Goal: Obtain resource: Download file/media

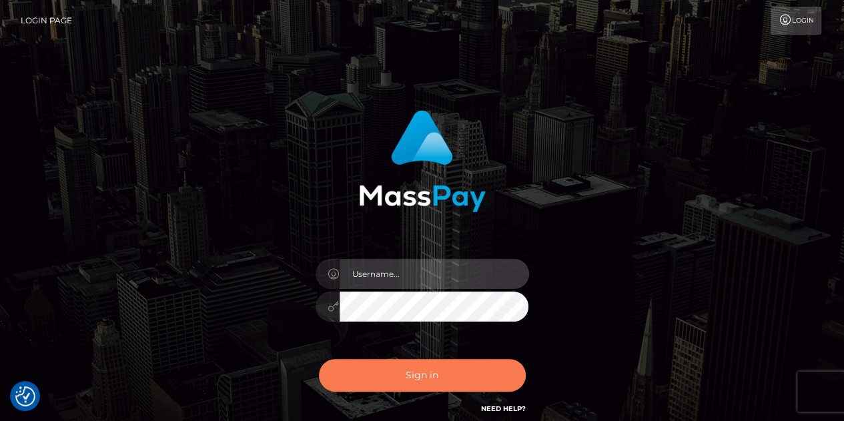
type input "[PERSON_NAME].whop"
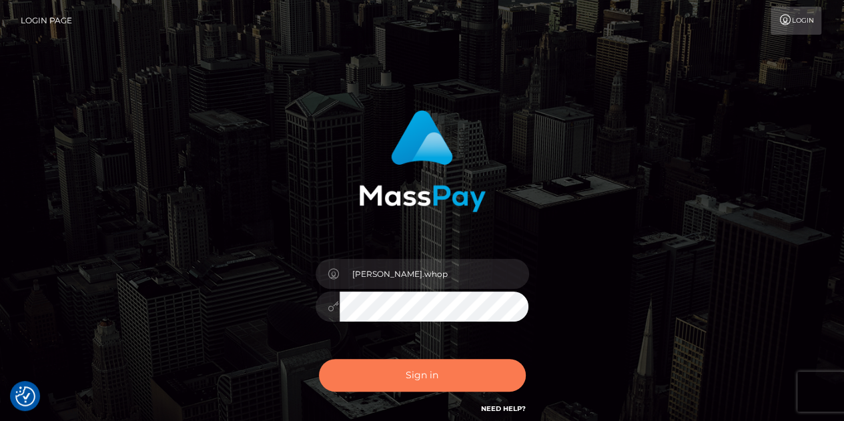
click at [416, 378] on button "Sign in" at bounding box center [422, 375] width 207 height 33
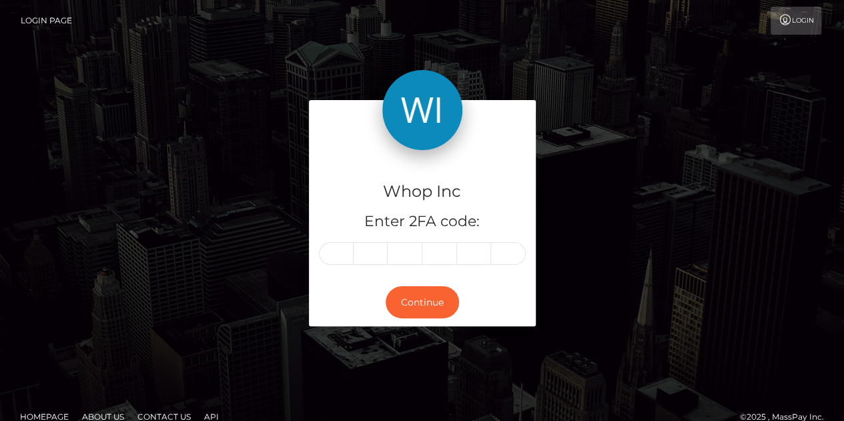
click at [339, 250] on input "text" at bounding box center [336, 253] width 35 height 23
type input "2"
type input "4"
type input "6"
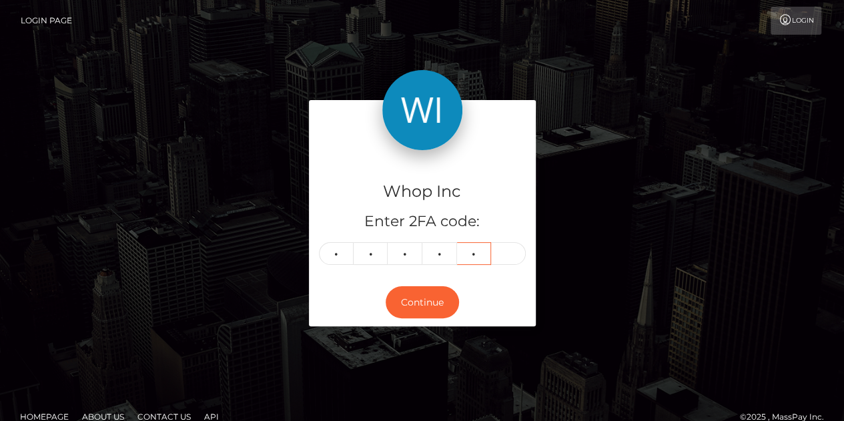
type input "7"
type input "8"
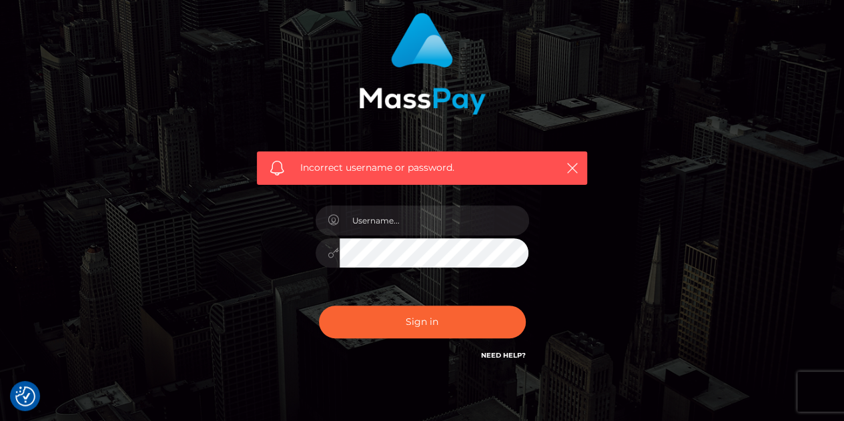
scroll to position [100, 0]
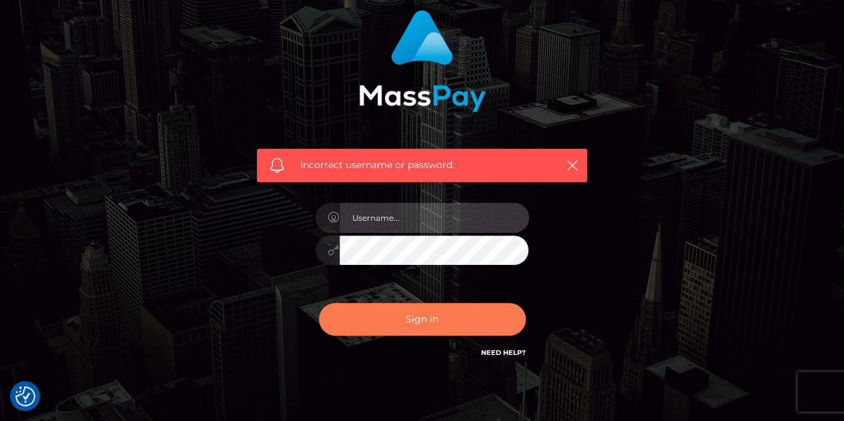
type input "[PERSON_NAME].whop"
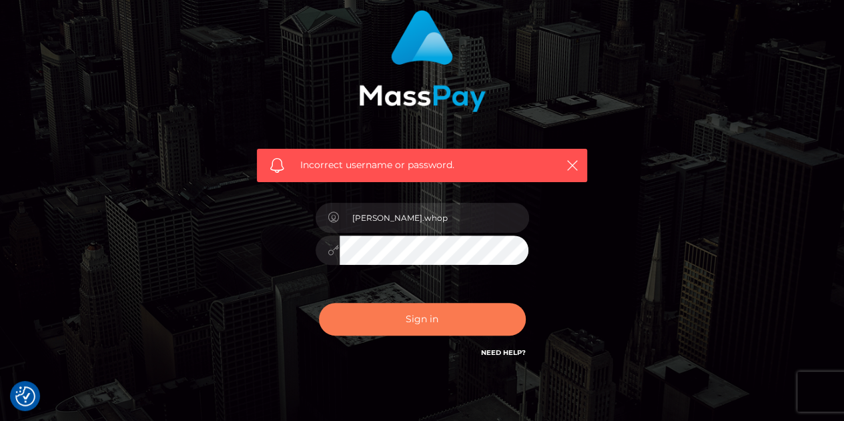
click at [410, 325] on button "Sign in" at bounding box center [422, 319] width 207 height 33
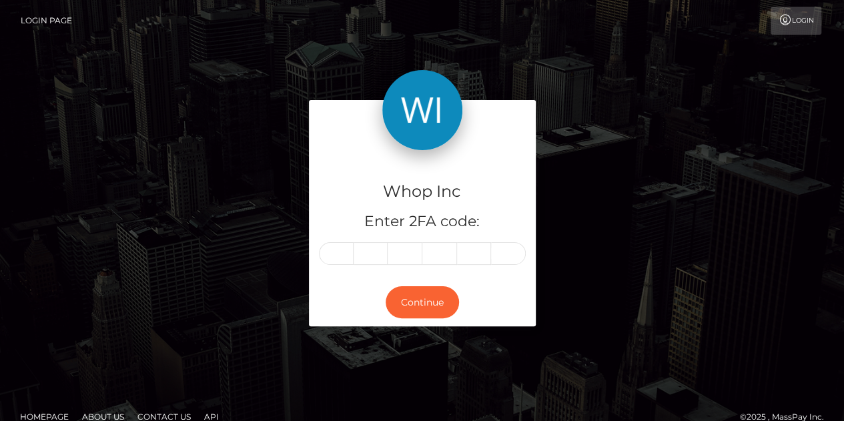
click at [339, 247] on input "text" at bounding box center [336, 253] width 35 height 23
type input "4"
type input "1"
type input "0"
type input "9"
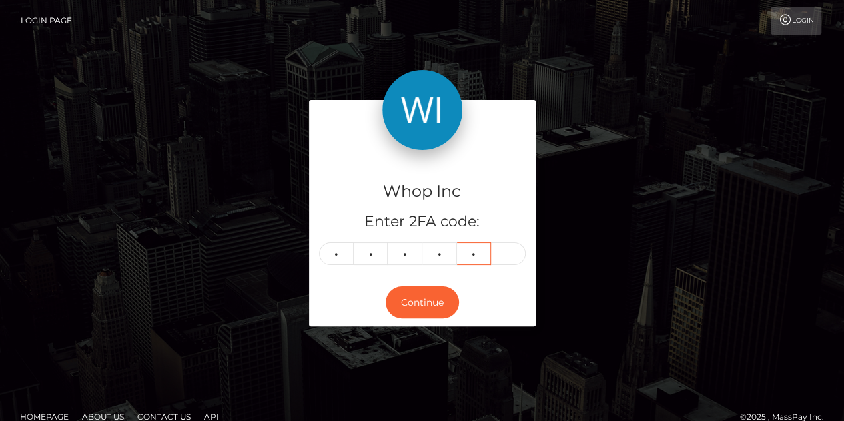
type input "9"
type input "2"
click at [436, 313] on button "Continue" at bounding box center [422, 302] width 73 height 33
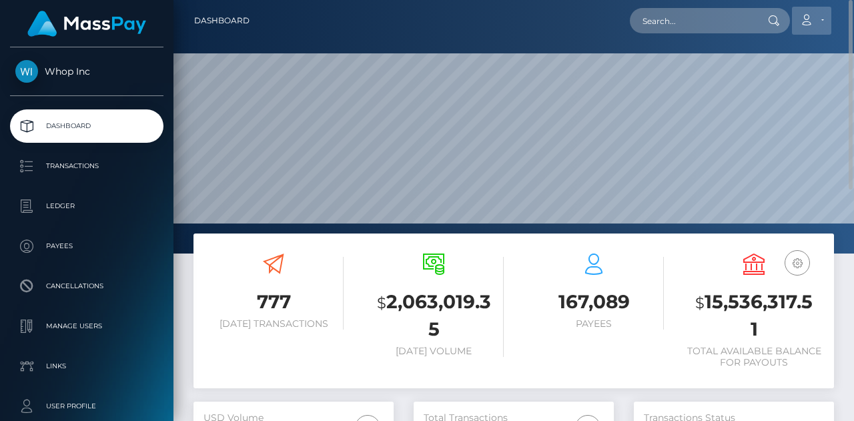
click at [824, 25] on link "Account" at bounding box center [811, 21] width 39 height 28
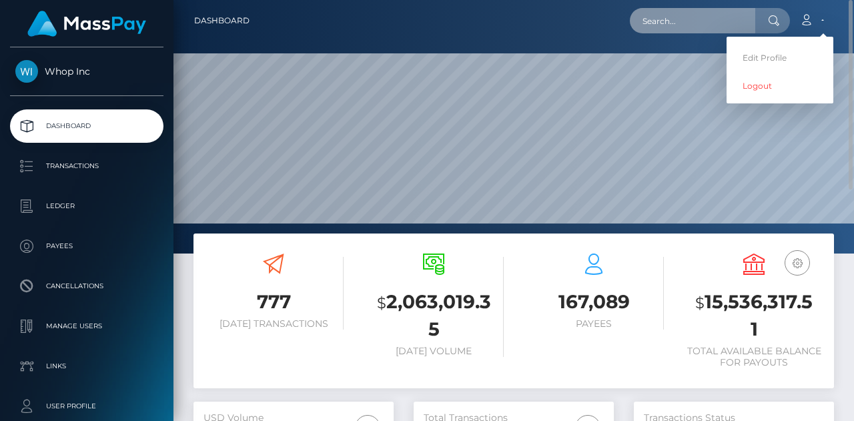
click at [700, 29] on input "text" at bounding box center [692, 20] width 125 height 25
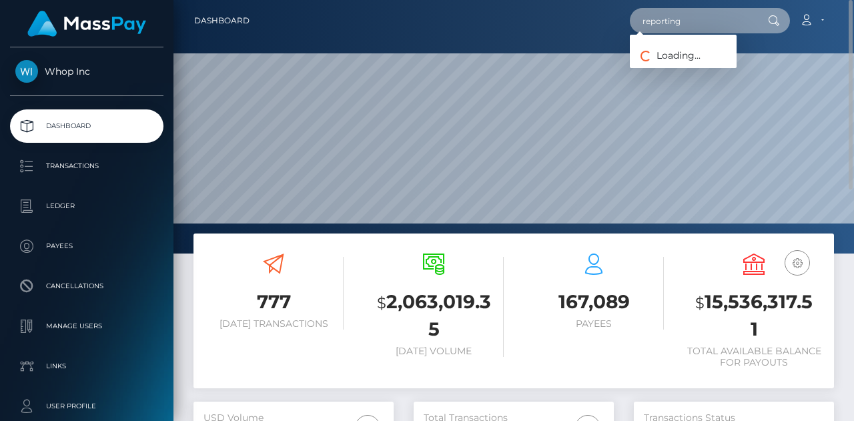
type input "reporting"
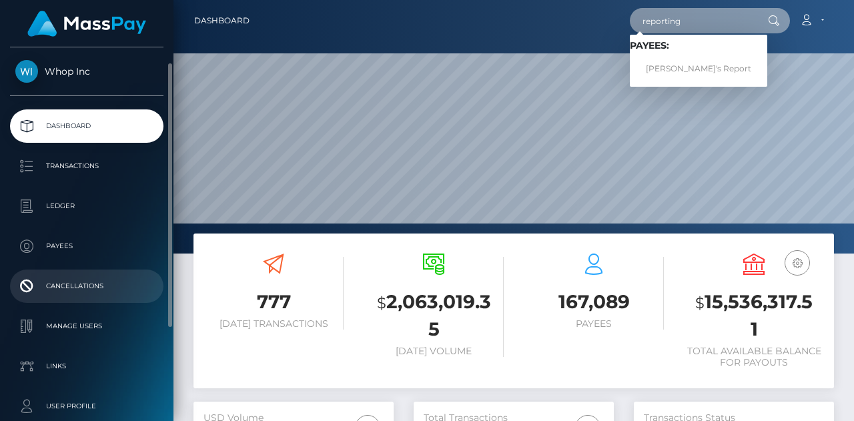
scroll to position [103, 0]
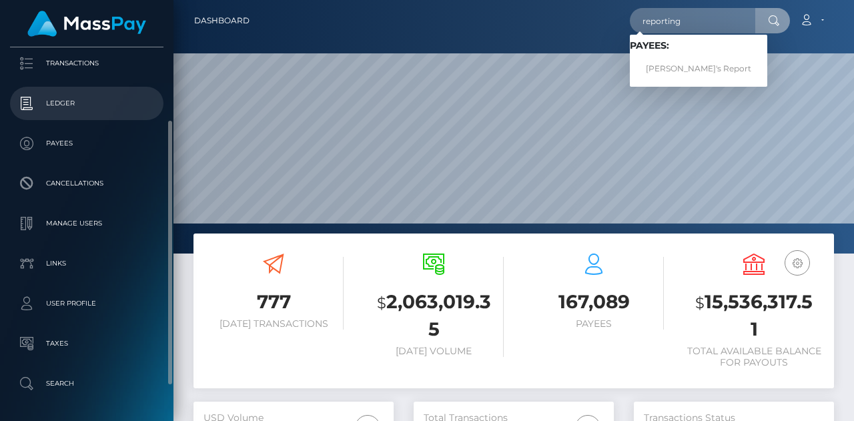
click at [50, 95] on p "Ledger" at bounding box center [86, 103] width 143 height 20
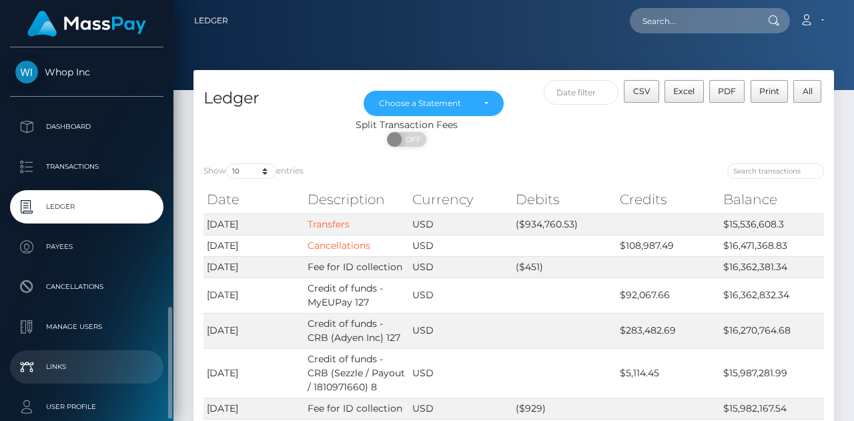
scroll to position [152, 0]
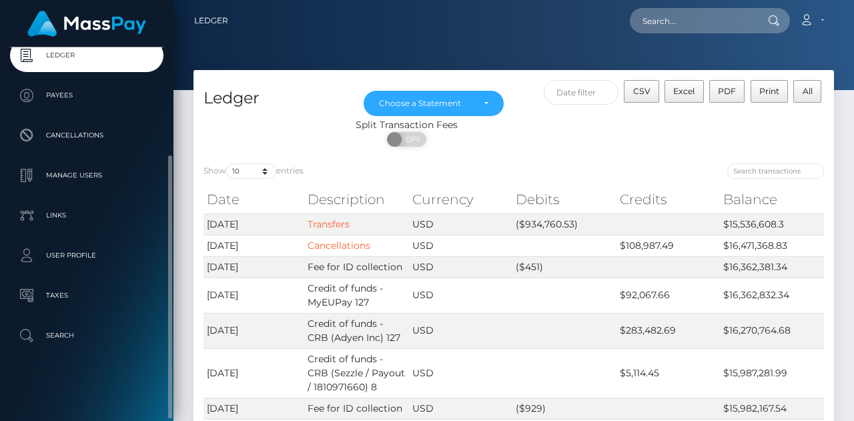
click at [55, 354] on div "Whop Inc Dashboard Transactions Ledger Payees Cancellations" at bounding box center [87, 232] width 174 height 371
click at [49, 342] on p "Search" at bounding box center [86, 336] width 143 height 20
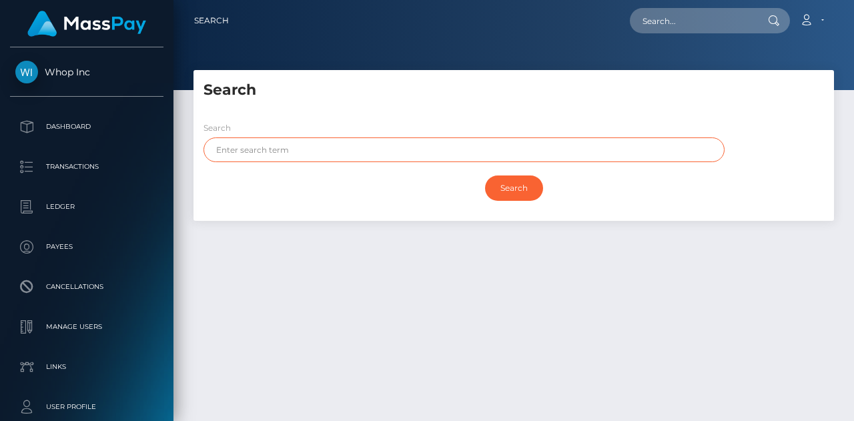
click at [319, 154] on input "text" at bounding box center [464, 149] width 521 height 25
type input "report"
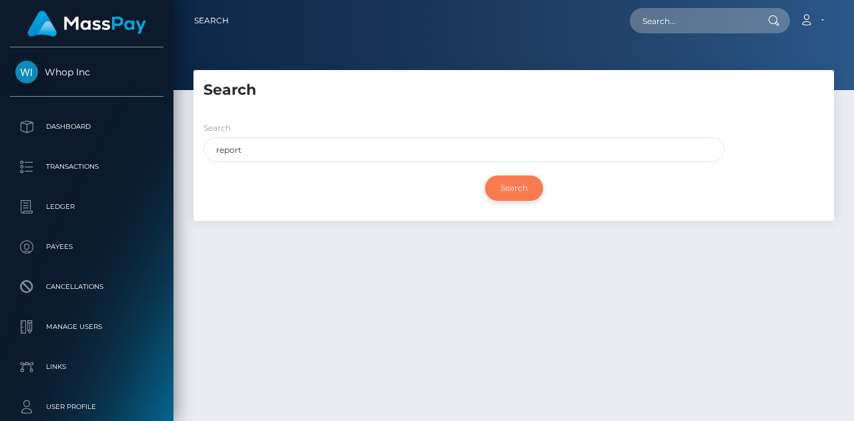
click at [499, 188] on input "Search" at bounding box center [514, 188] width 58 height 25
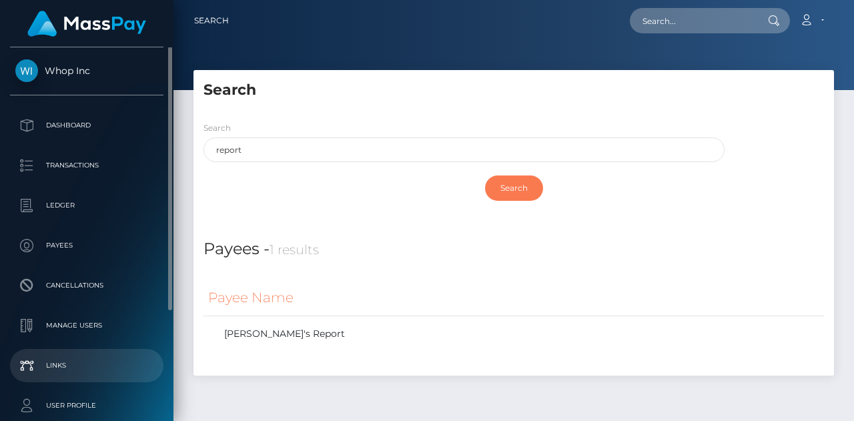
scroll to position [1, 0]
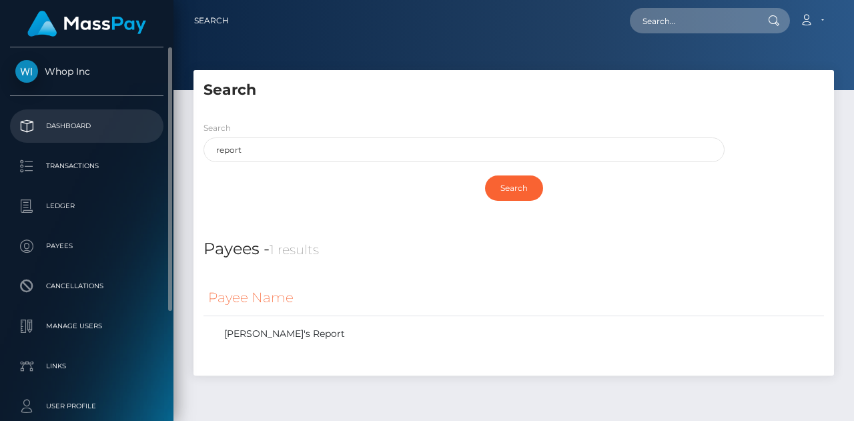
click at [73, 120] on p "Dashboard" at bounding box center [86, 126] width 143 height 20
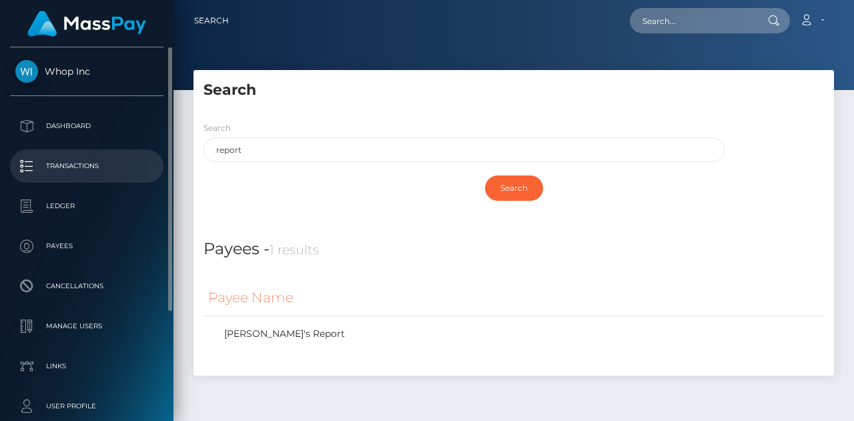
click at [63, 170] on p "Transactions" at bounding box center [86, 166] width 143 height 20
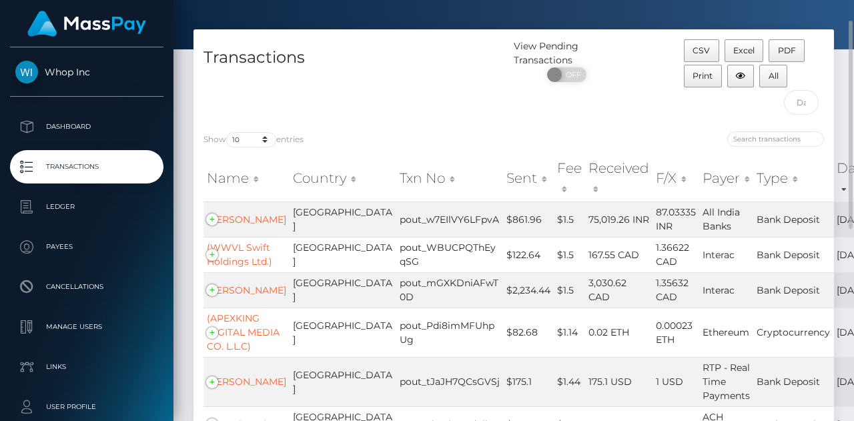
scroll to position [43, 0]
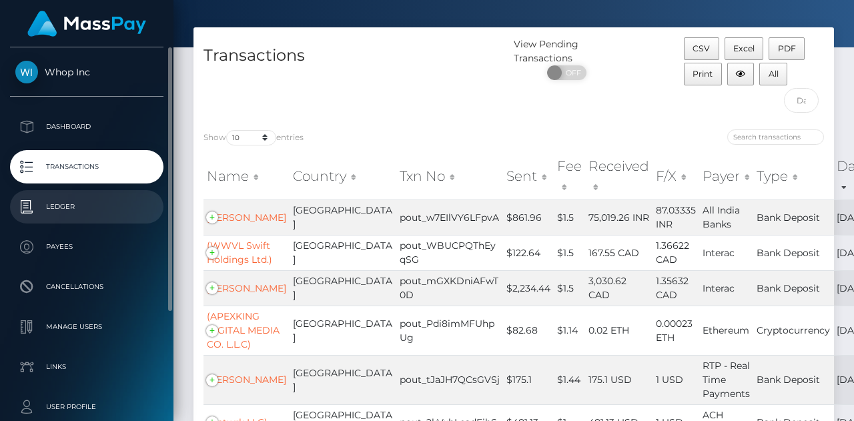
click at [54, 208] on p "Ledger" at bounding box center [86, 207] width 143 height 20
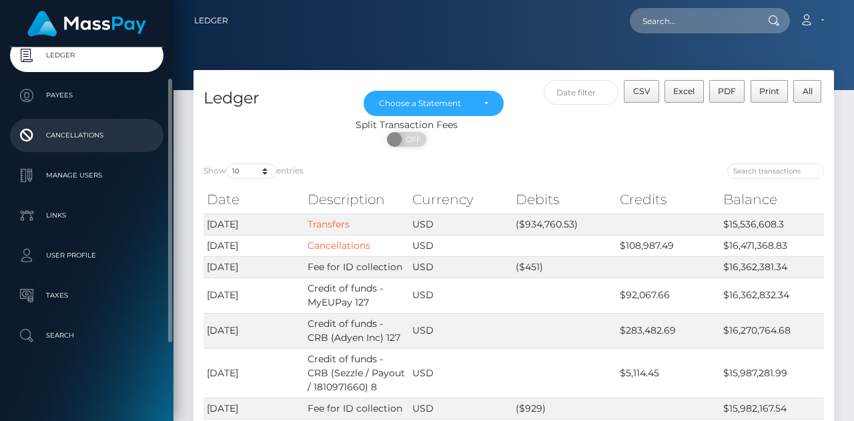
scroll to position [85, 0]
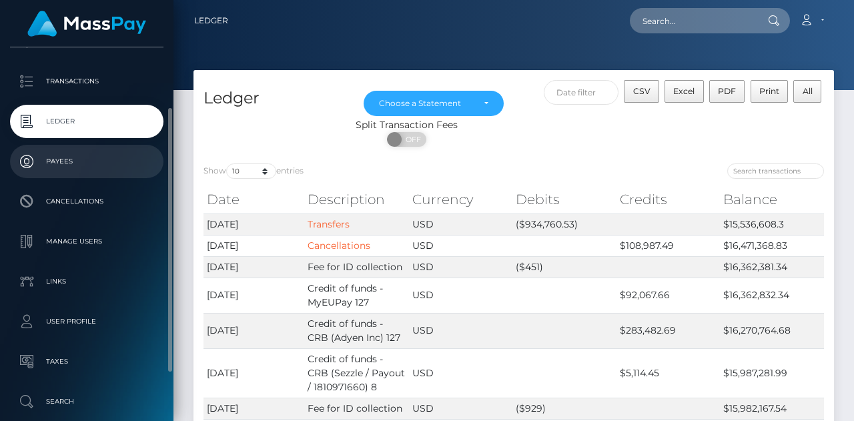
click at [63, 155] on p "Payees" at bounding box center [86, 162] width 143 height 20
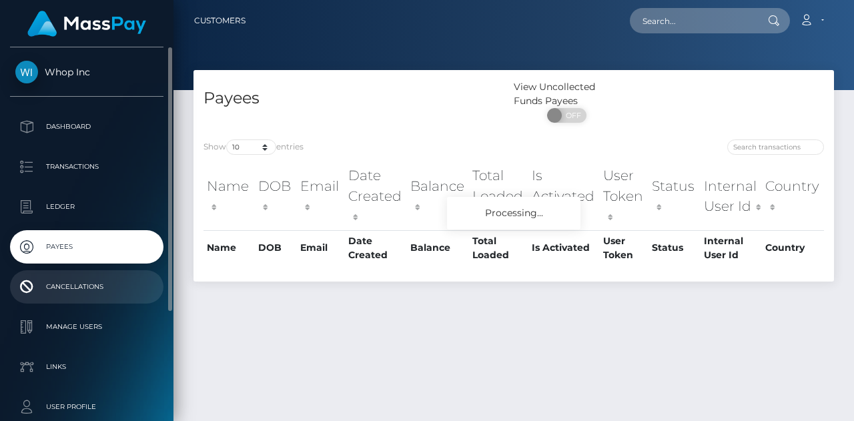
click at [59, 300] on link "Cancellations" at bounding box center [87, 286] width 154 height 33
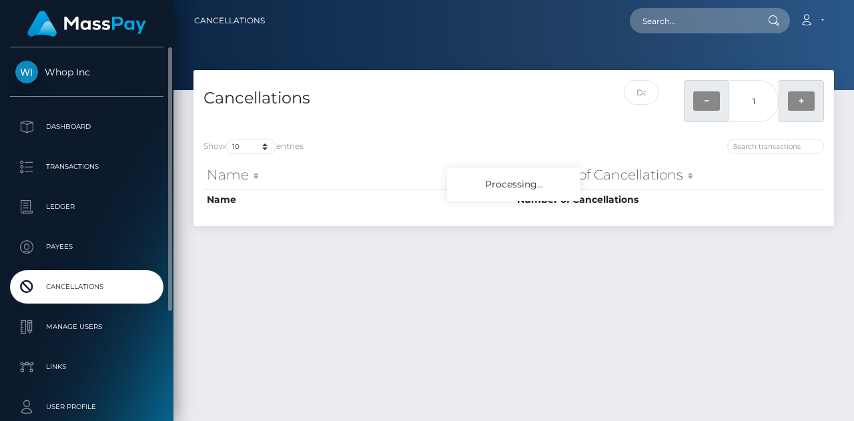
click at [30, 60] on div "Whop Inc Dashboard Transactions Ledger Payees Cancellations" at bounding box center [87, 232] width 174 height 371
click at [27, 70] on span "Whop Inc" at bounding box center [87, 72] width 154 height 12
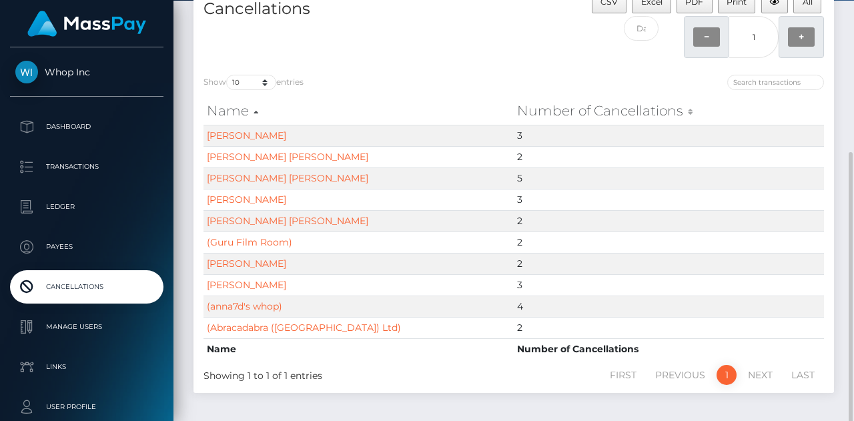
scroll to position [137, 0]
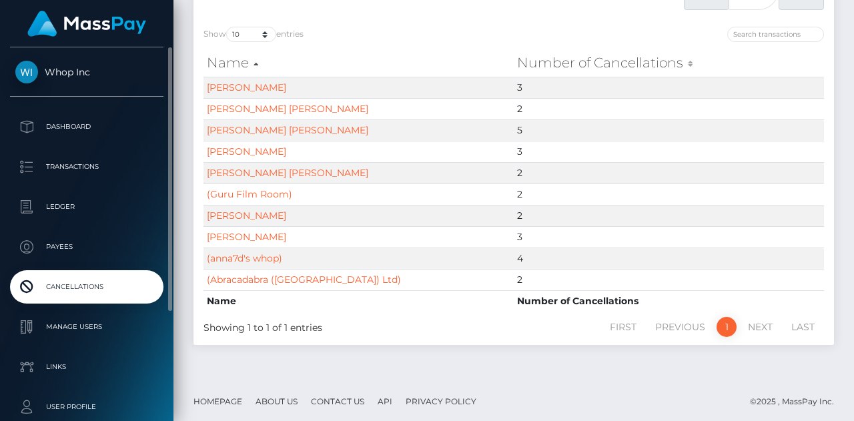
click at [18, 71] on span "Whop Inc" at bounding box center [87, 72] width 154 height 12
click at [29, 71] on span "Whop Inc" at bounding box center [87, 72] width 154 height 12
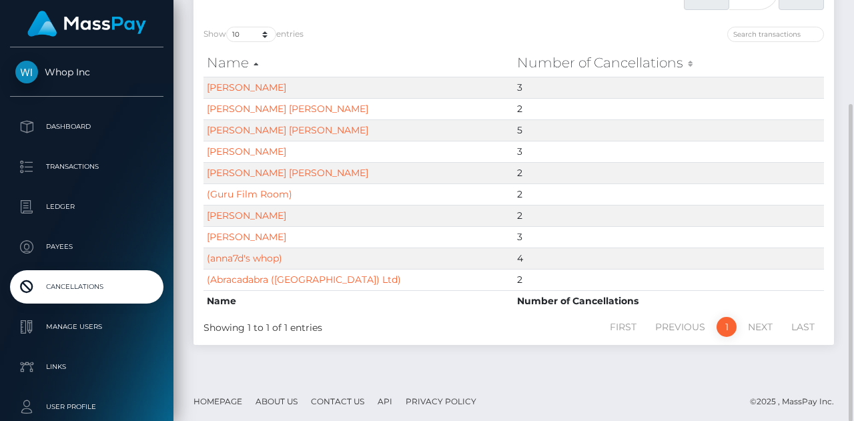
click at [213, 394] on link "Homepage" at bounding box center [217, 401] width 59 height 21
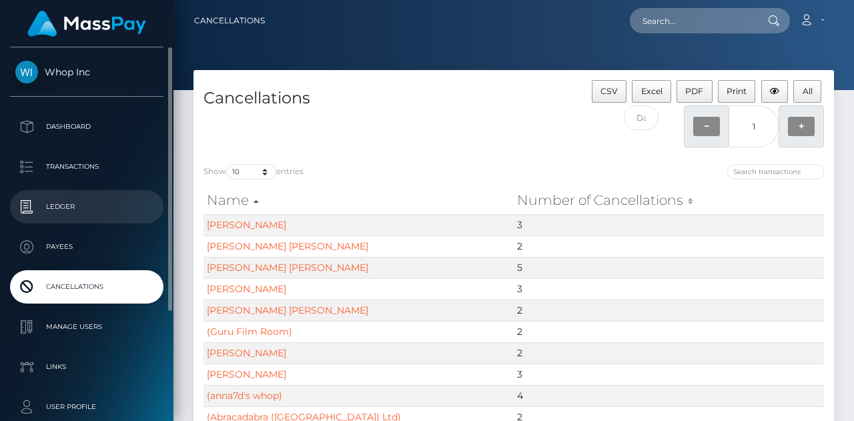
click at [60, 204] on p "Ledger" at bounding box center [86, 207] width 143 height 20
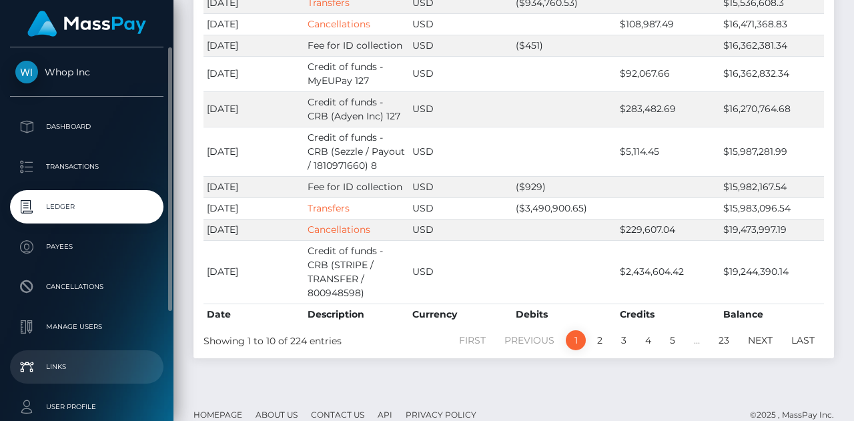
scroll to position [152, 0]
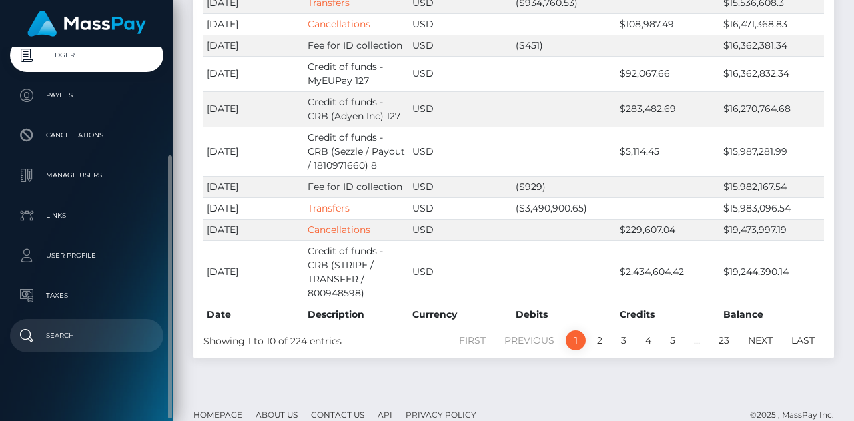
click at [76, 341] on p "Search" at bounding box center [86, 336] width 143 height 20
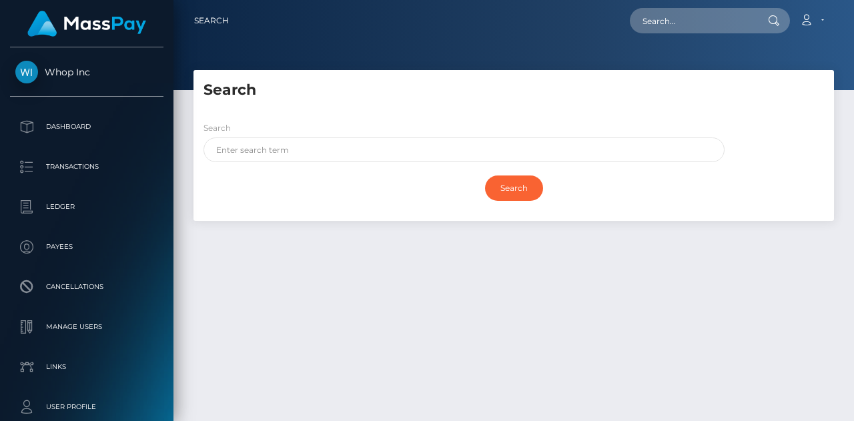
click at [820, 5] on nav "Search Loading... Loading..." at bounding box center [514, 20] width 681 height 41
click at [805, 18] on icon at bounding box center [807, 20] width 14 height 11
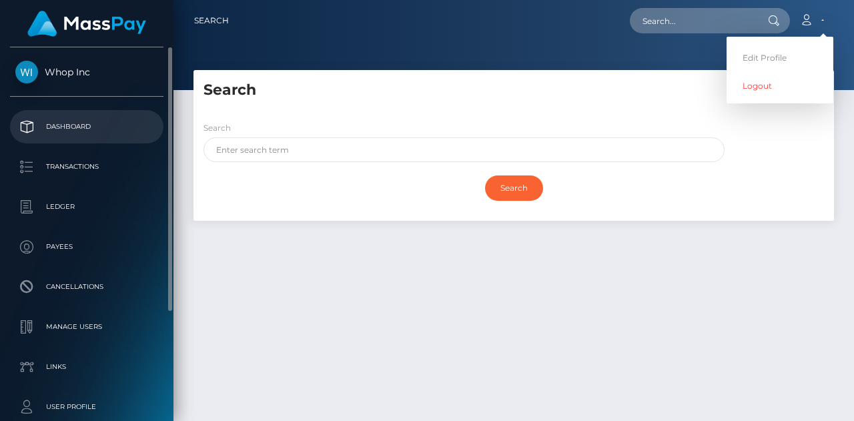
click at [24, 119] on p "Dashboard" at bounding box center [86, 127] width 143 height 20
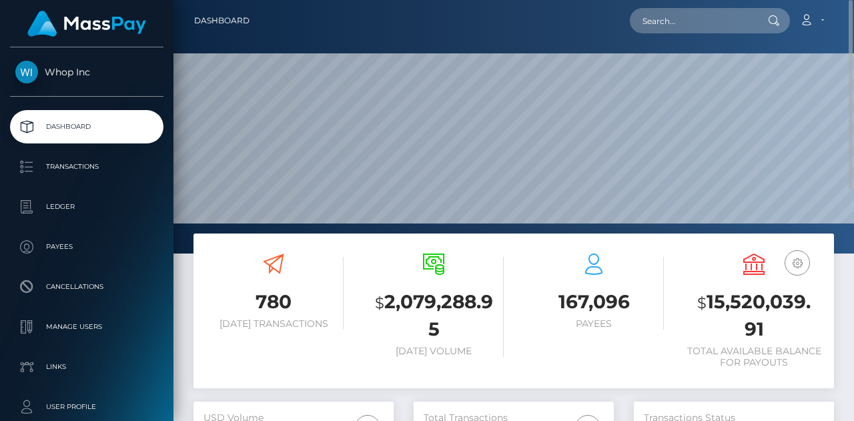
scroll to position [176, 0]
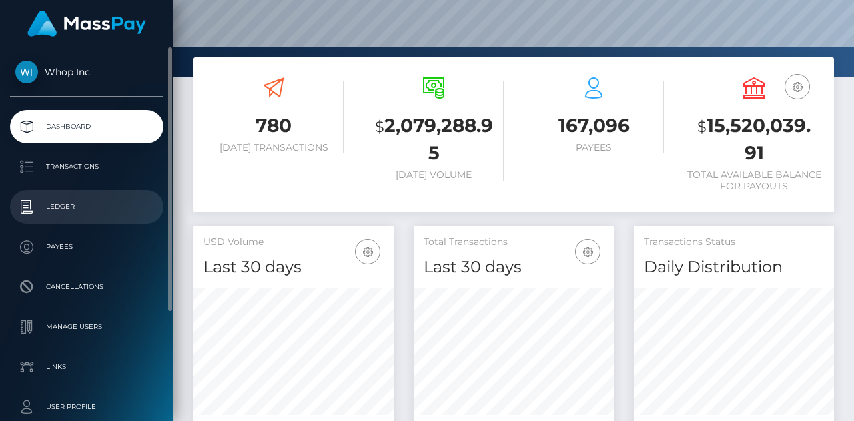
click at [66, 202] on p "Ledger" at bounding box center [86, 207] width 143 height 20
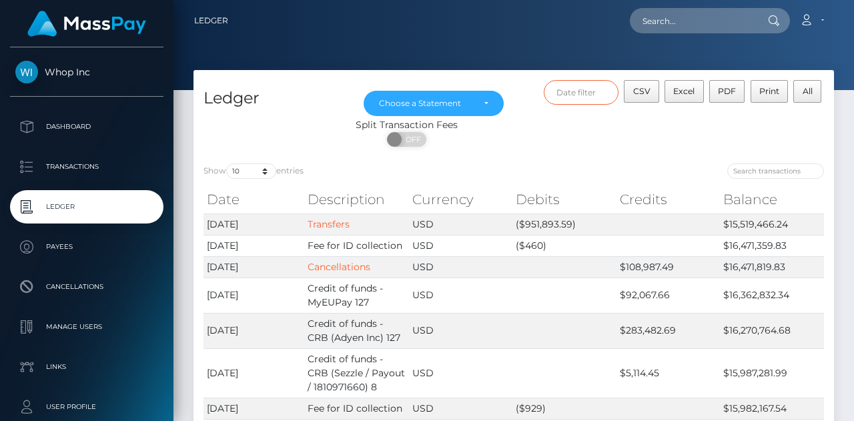
click at [577, 86] on input "text" at bounding box center [581, 92] width 75 height 25
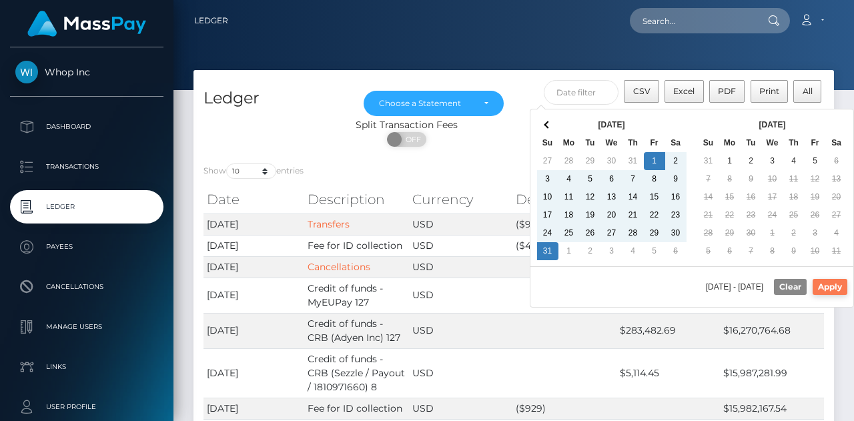
click at [817, 281] on button "Apply" at bounding box center [830, 287] width 35 height 16
type input "08/01/2025 - 08/31/2025"
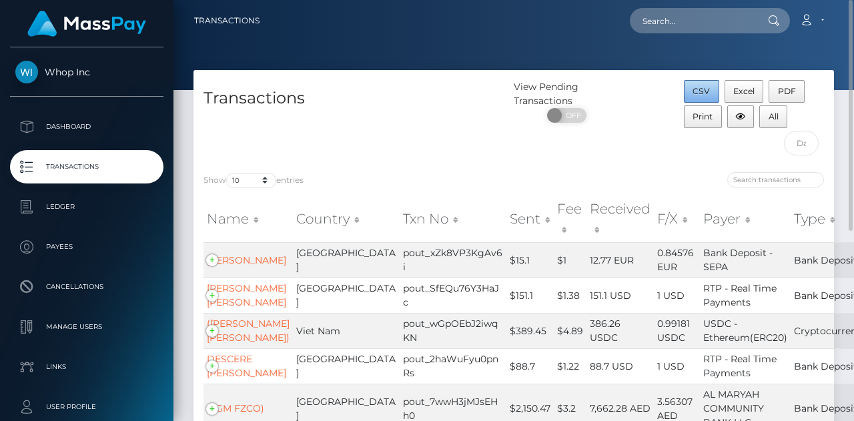
click at [700, 83] on button "CSV" at bounding box center [701, 91] width 35 height 23
click at [459, 129] on div "Transactions" at bounding box center [354, 121] width 320 height 82
click at [266, 181] on select "10 25 50 100 250 500 1,000 3,500" at bounding box center [251, 180] width 50 height 15
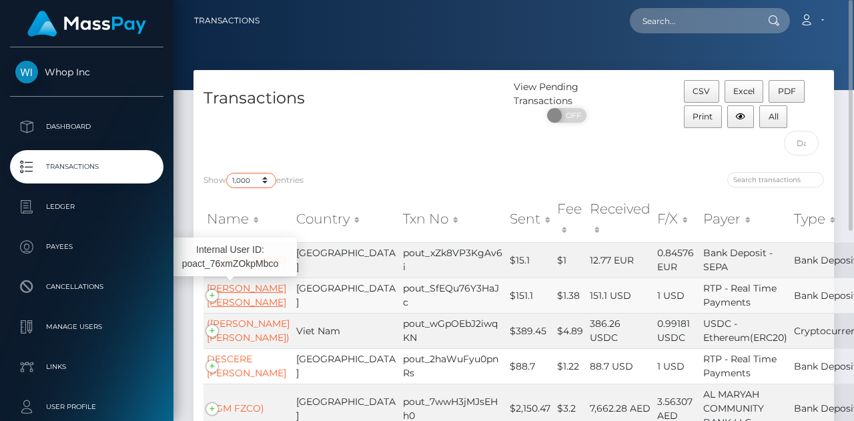
click at [228, 173] on select "10 25 50 100 250 500 1,000 3,500" at bounding box center [251, 180] width 50 height 15
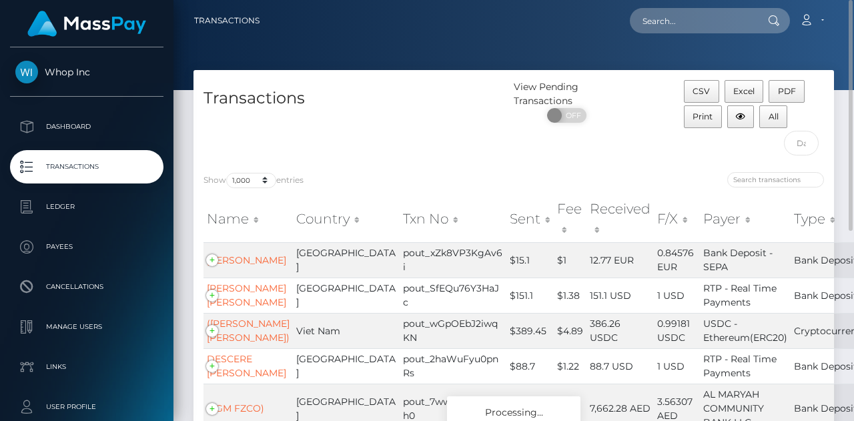
click at [362, 95] on h4 "Transactions" at bounding box center [354, 98] width 300 height 23
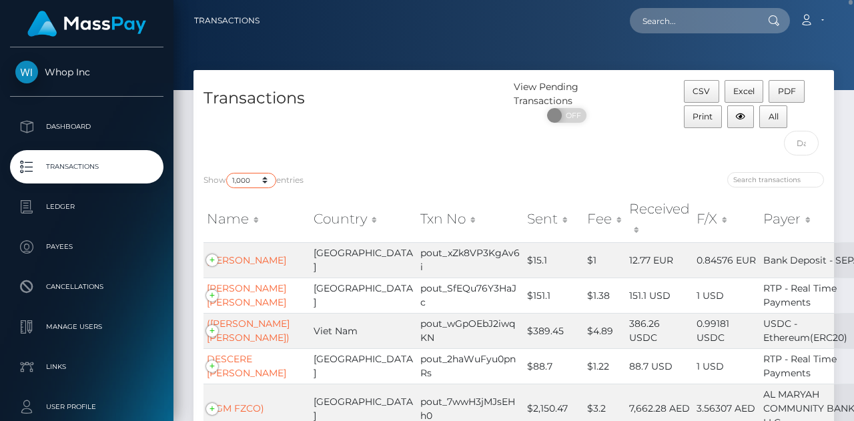
click at [246, 177] on select "10 25 50 100 250 500 1,000 3,500" at bounding box center [251, 180] width 50 height 15
select select "3500"
click at [228, 173] on select "10 25 50 100 250 500 1,000 3,500" at bounding box center [251, 180] width 50 height 15
click at [430, 111] on div "Transactions" at bounding box center [354, 121] width 320 height 82
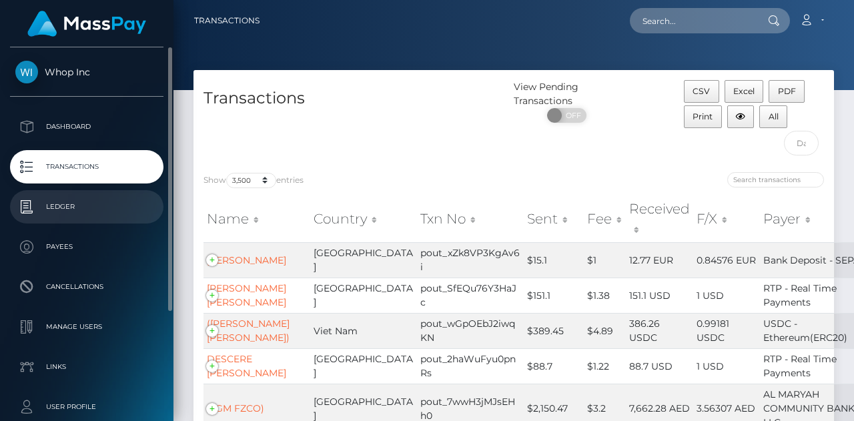
click at [65, 206] on p "Ledger" at bounding box center [86, 207] width 143 height 20
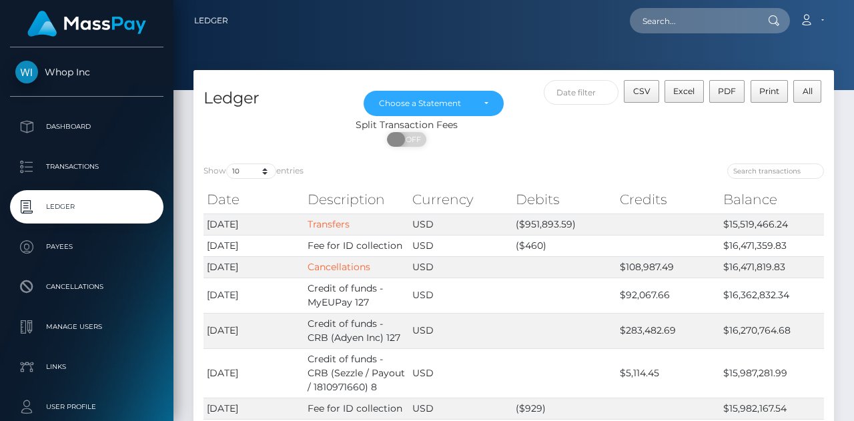
click at [407, 135] on span "OFF" at bounding box center [410, 139] width 33 height 15
checkbox input "true"
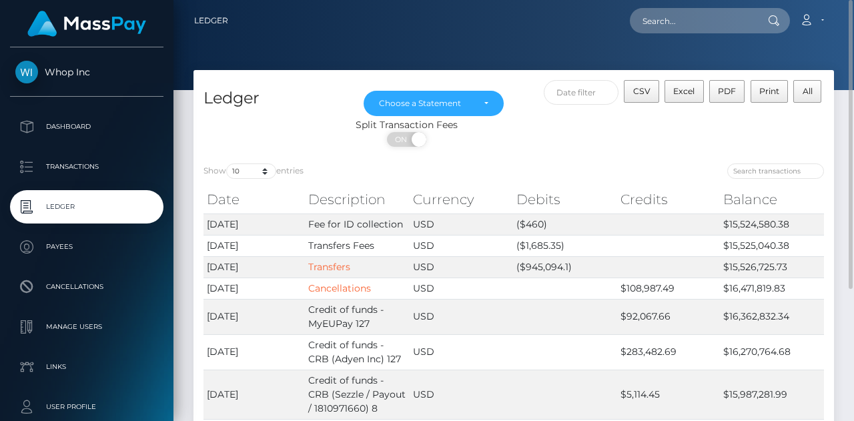
click at [248, 182] on div "Date Description Currency Debits Credits Balance Date Description Currency Debi…" at bounding box center [514, 345] width 641 height 326
click at [258, 176] on select "10 25 50 100 250" at bounding box center [251, 171] width 50 height 15
select select "250"
click at [228, 164] on select "10 25 50 100 250" at bounding box center [251, 171] width 50 height 15
click at [592, 85] on input "text" at bounding box center [581, 92] width 75 height 25
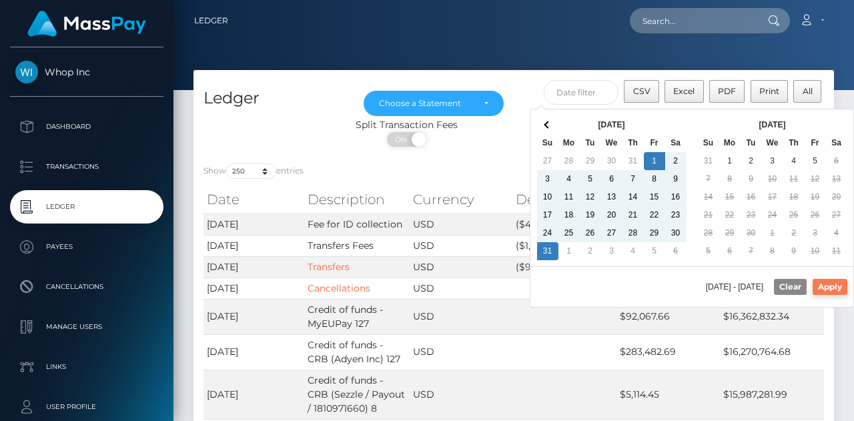
click at [821, 281] on button "Apply" at bounding box center [830, 287] width 35 height 16
type input "[DATE] - [DATE]"
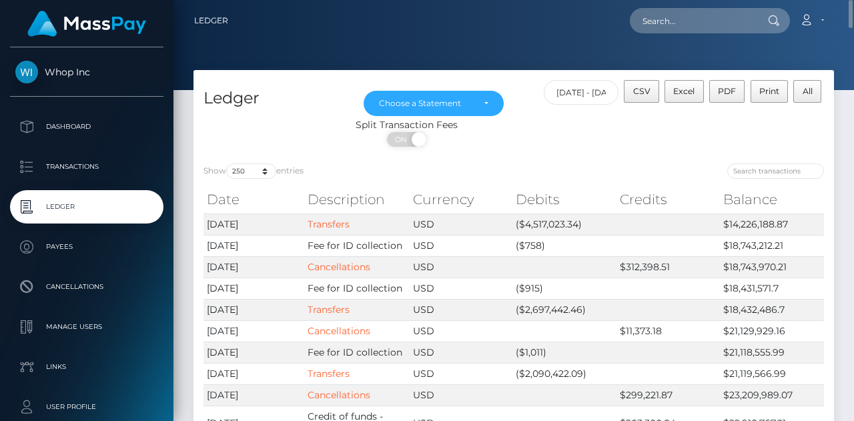
click at [395, 131] on div "Split Transaction Fees" at bounding box center [407, 125] width 427 height 14
click at [400, 136] on span "ON" at bounding box center [402, 139] width 33 height 15
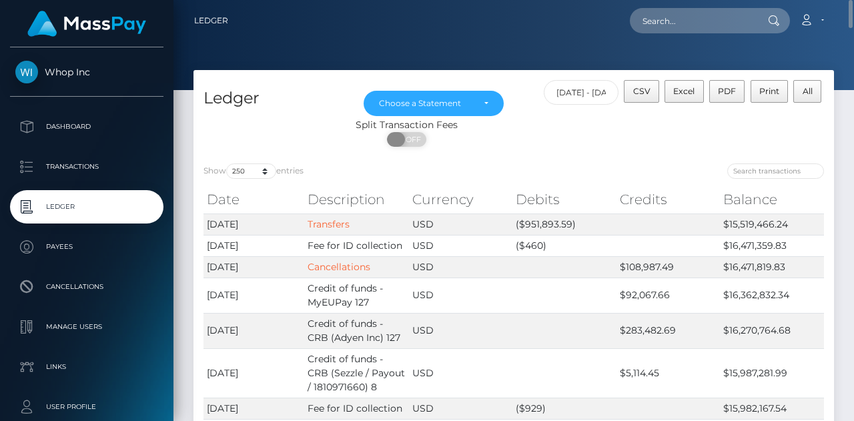
click at [400, 136] on span at bounding box center [396, 139] width 18 height 15
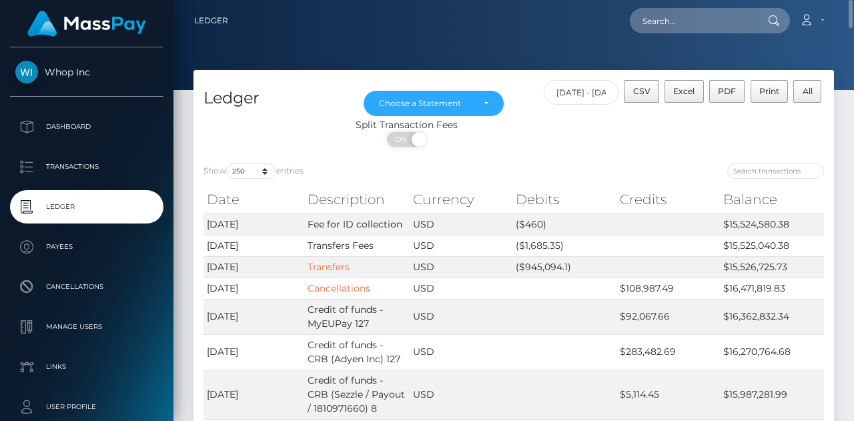
click at [541, 144] on div "ON OFF" at bounding box center [407, 142] width 427 height 21
click at [259, 172] on select "10 25 50 100 250" at bounding box center [251, 171] width 50 height 15
click at [244, 261] on td "2025-09-05" at bounding box center [254, 266] width 101 height 21
click at [567, 148] on div "ON OFF" at bounding box center [407, 142] width 427 height 21
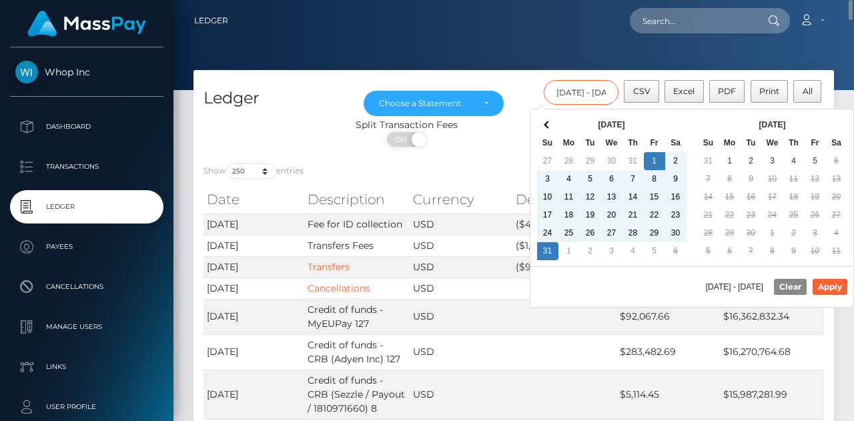
click at [599, 95] on input "08/01/2025 - 08/31/2025" at bounding box center [581, 92] width 75 height 25
click at [833, 290] on button "Apply" at bounding box center [830, 287] width 35 height 16
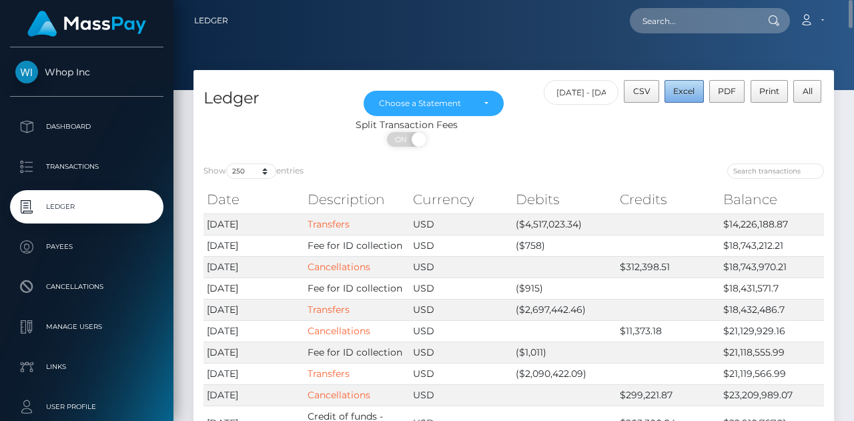
click at [693, 94] on span "Excel" at bounding box center [683, 91] width 21 height 10
click at [567, 172] on div at bounding box center [674, 173] width 300 height 19
click at [427, 137] on span at bounding box center [417, 139] width 18 height 15
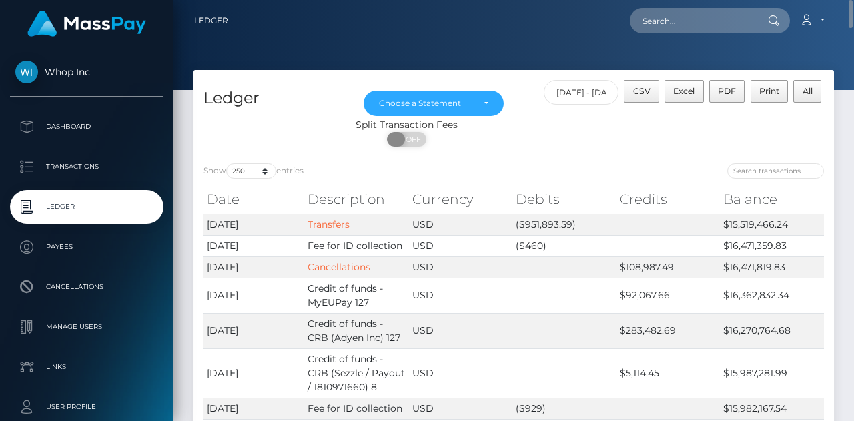
click at [420, 139] on span "OFF" at bounding box center [410, 139] width 33 height 15
checkbox input "true"
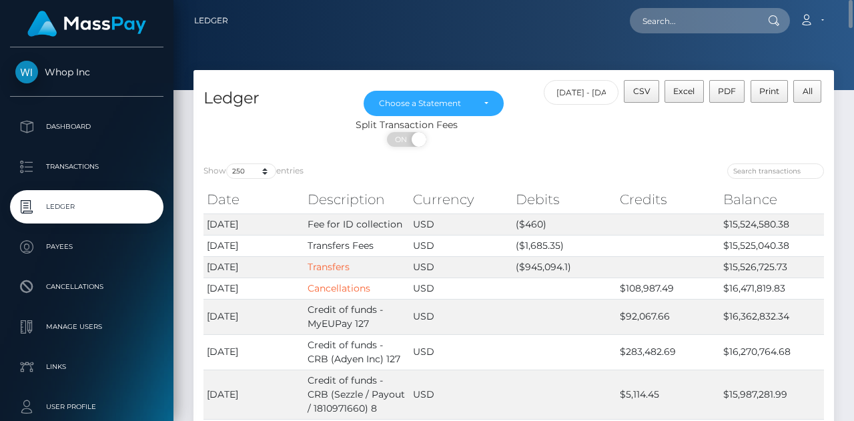
click at [546, 152] on div "ON OFF" at bounding box center [407, 142] width 427 height 21
click at [683, 100] on button "Excel" at bounding box center [684, 91] width 39 height 23
